Goal: Communication & Community: Answer question/provide support

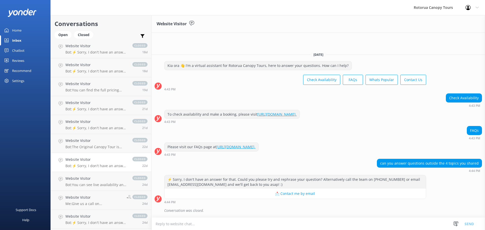
scroll to position [969, 0]
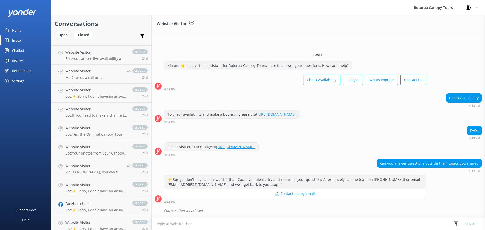
click at [66, 35] on div "Open" at bounding box center [63, 35] width 17 height 8
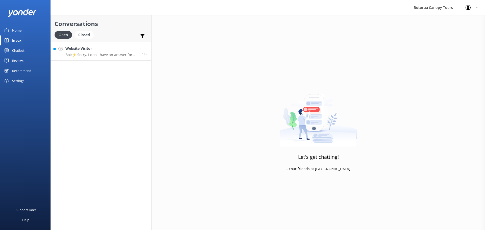
click at [105, 51] on h4 "Website Visitor" at bounding box center [101, 49] width 73 height 6
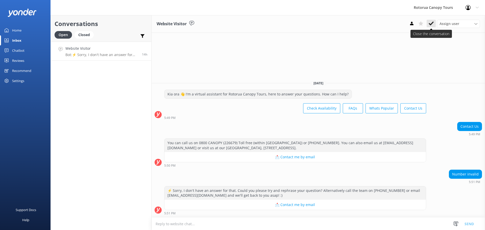
click at [432, 21] on icon at bounding box center [431, 23] width 5 height 5
